Goal: Task Accomplishment & Management: Manage account settings

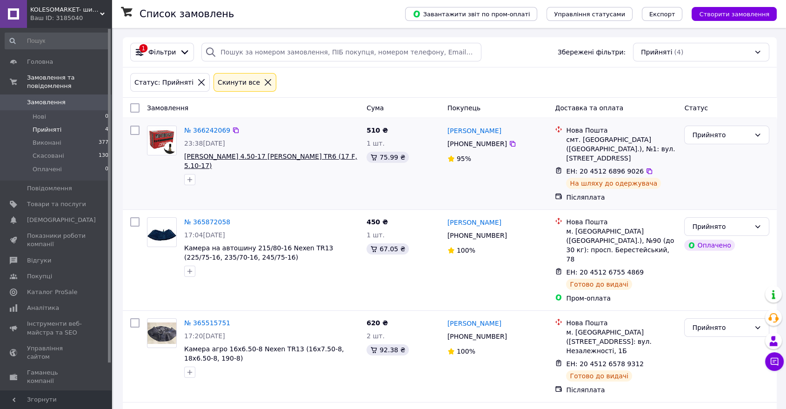
click at [228, 154] on span "[PERSON_NAME] 4.50-17 [PERSON_NAME] TR6 (17 F, 5.10-17)" at bounding box center [270, 160] width 173 height 17
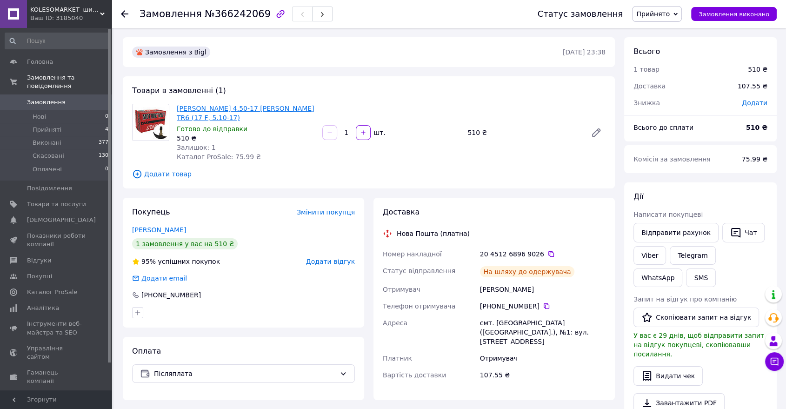
click at [245, 105] on link "[PERSON_NAME] 4.50-17 [PERSON_NAME] TR6 (17 F, 5.10-17)" at bounding box center [246, 113] width 138 height 17
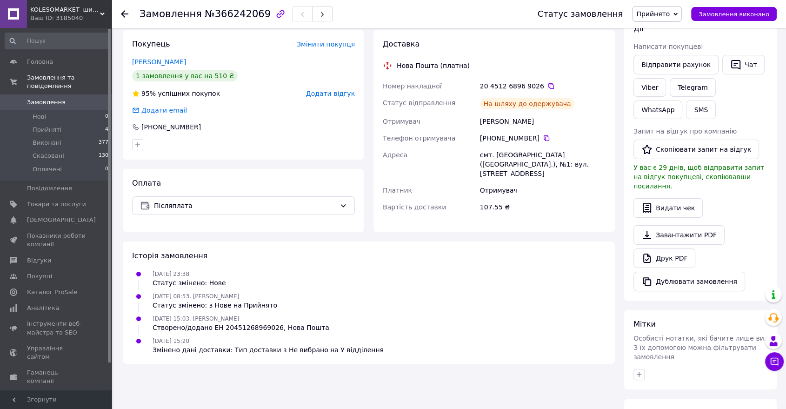
scroll to position [206, 0]
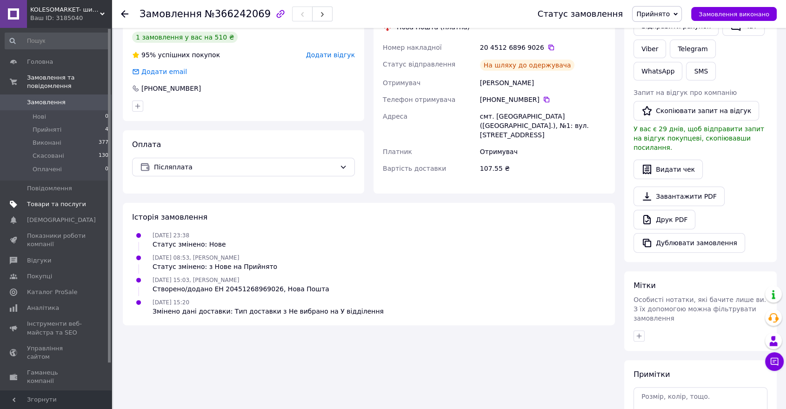
click at [56, 200] on span "Товари та послуги" at bounding box center [56, 204] width 59 height 8
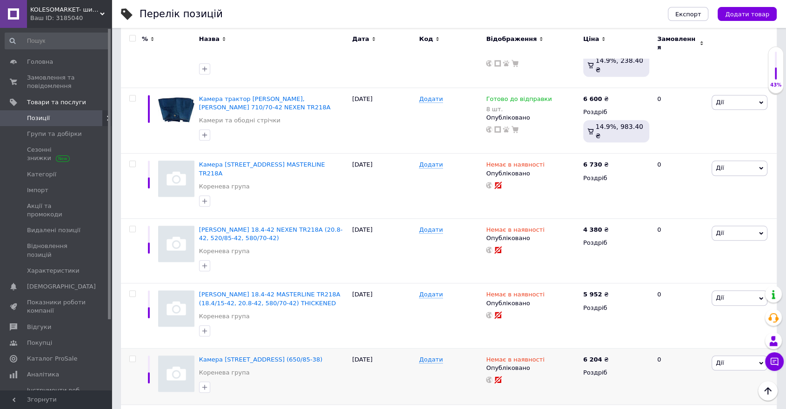
scroll to position [870, 0]
